Goal: Find contact information: Find contact information

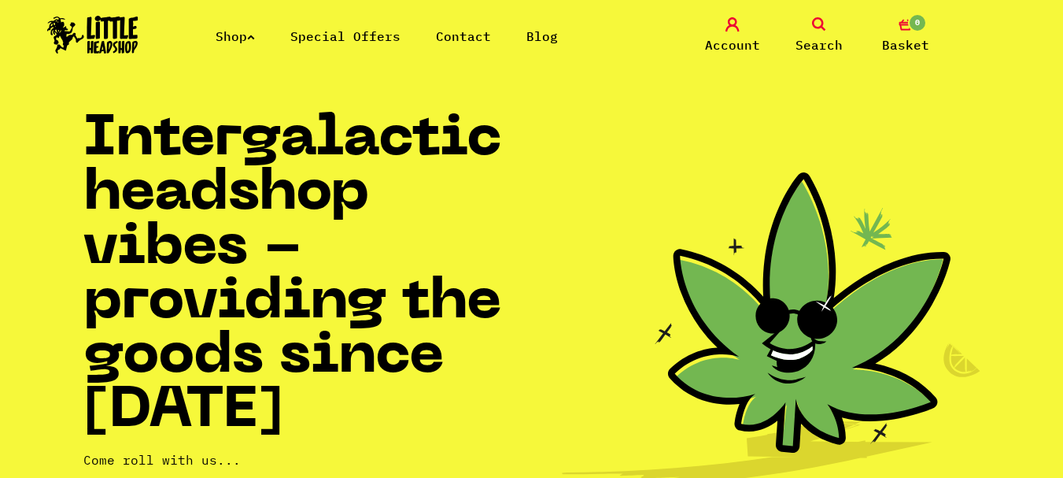
click at [481, 45] on li "Contact" at bounding box center [463, 36] width 55 height 19
click at [480, 39] on link "Contact" at bounding box center [463, 36] width 55 height 16
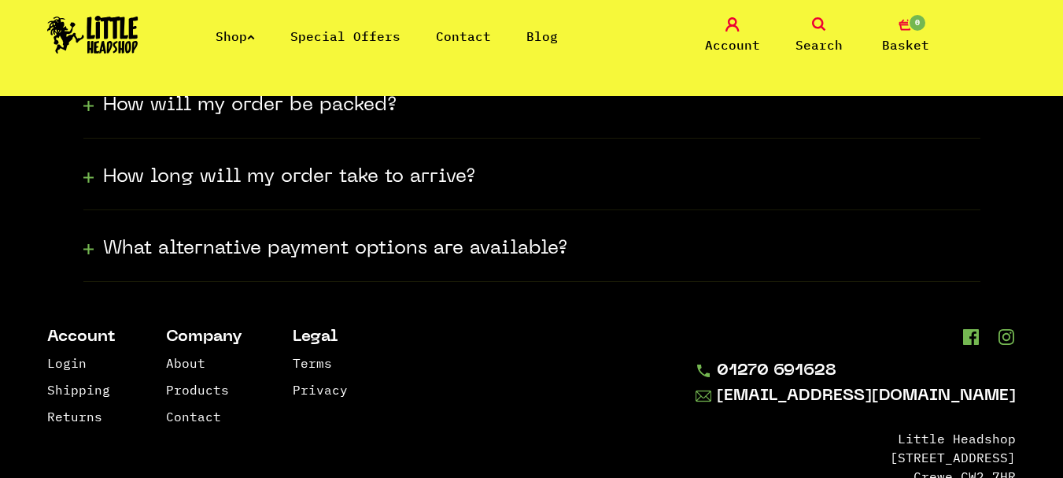
scroll to position [630, 0]
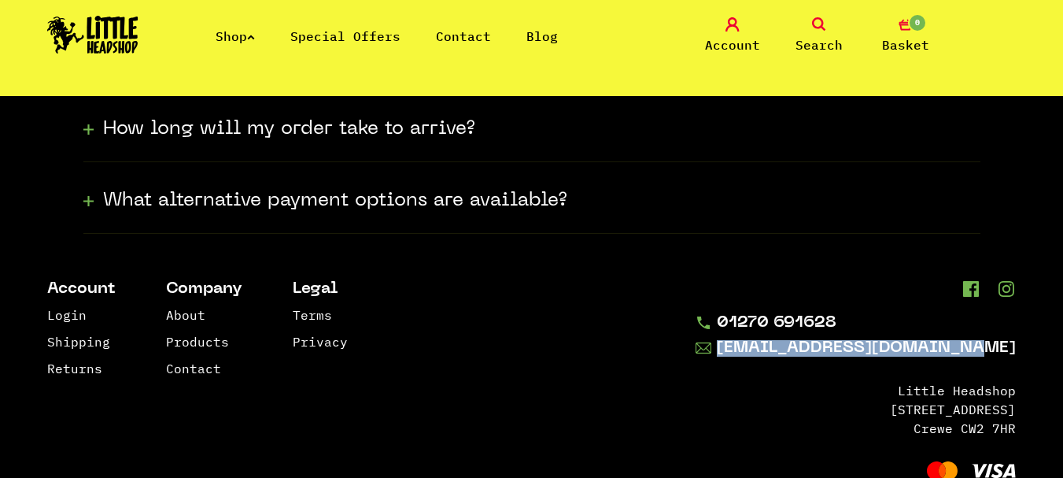
drag, startPoint x: 1029, startPoint y: 349, endPoint x: 1045, endPoint y: 357, distance: 17.6
click at [1045, 357] on footer "Account Login Shipping Returns Company About Products Contact Legal Terms Priva…" at bounding box center [531, 382] width 1063 height 296
copy link "[EMAIL_ADDRESS][DOMAIN_NAME]"
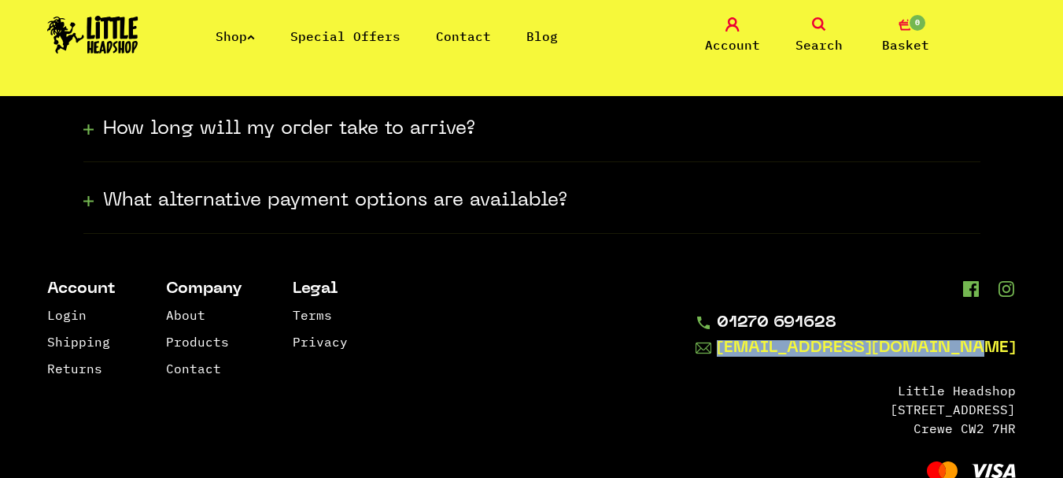
copy link "[EMAIL_ADDRESS][DOMAIN_NAME]"
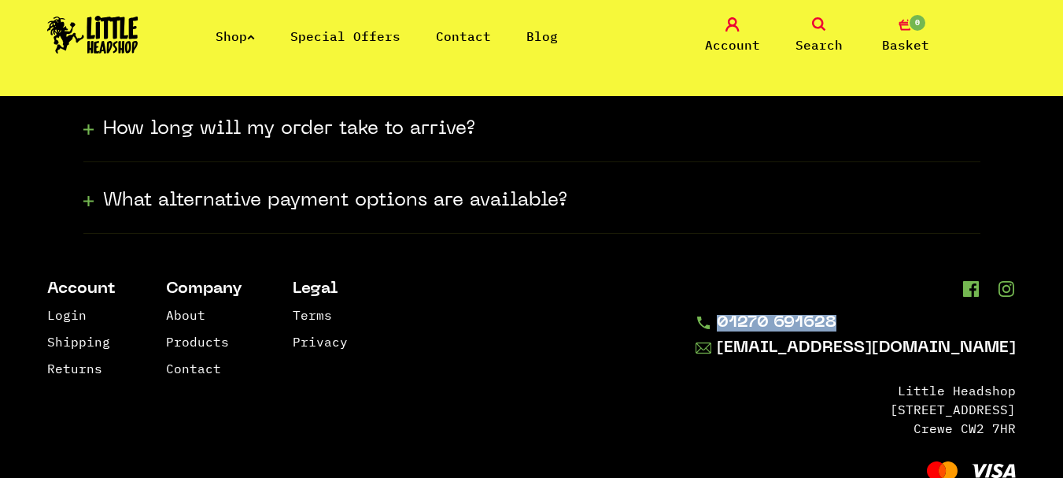
drag, startPoint x: 932, startPoint y: 314, endPoint x: 806, endPoint y: 337, distance: 128.0
click at [806, 337] on div "01270 691628 [EMAIL_ADDRESS][DOMAIN_NAME] [GEOGRAPHIC_DATA] [STREET_ADDRESS]" at bounding box center [856, 382] width 320 height 202
copy ul "01270 691628"
